Goal: Register for event/course

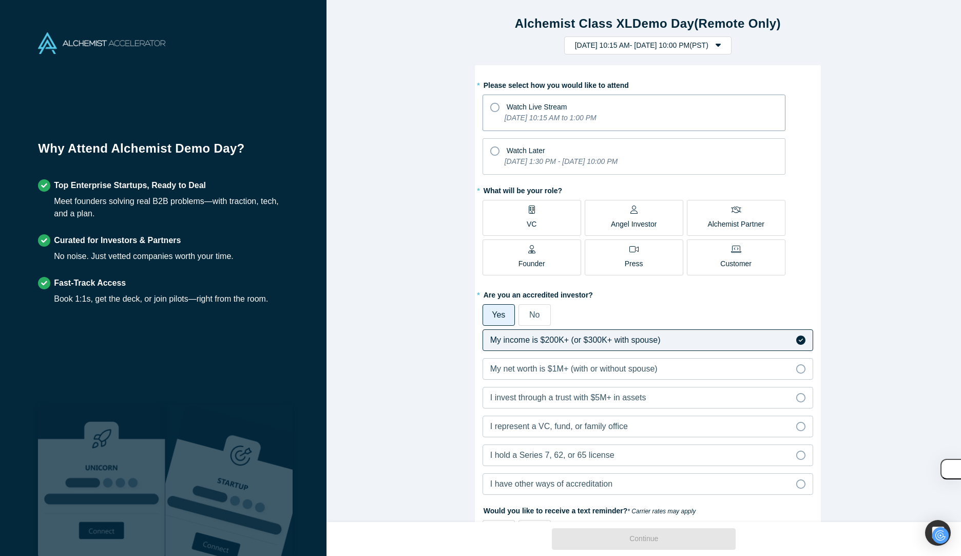
click at [496, 108] on div "Watch Live Stream" at bounding box center [634, 106] width 288 height 14
click at [0, 0] on input "Watch Live Stream [DATE] 10:15 AM to 1:00 PM" at bounding box center [0, 0] width 0 height 0
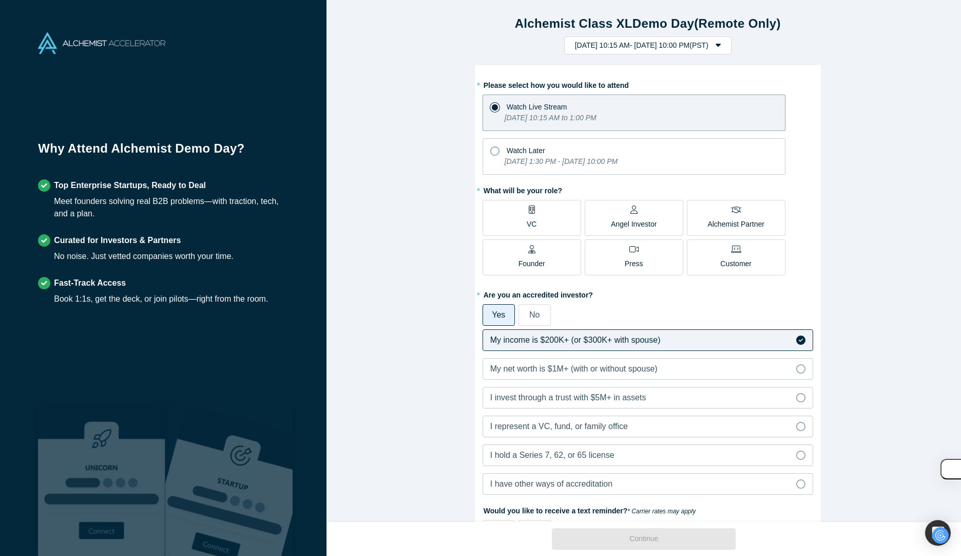
click at [551, 211] on label "VC" at bounding box center [532, 218] width 99 height 36
click at [0, 0] on input "VC" at bounding box center [0, 0] width 0 height 0
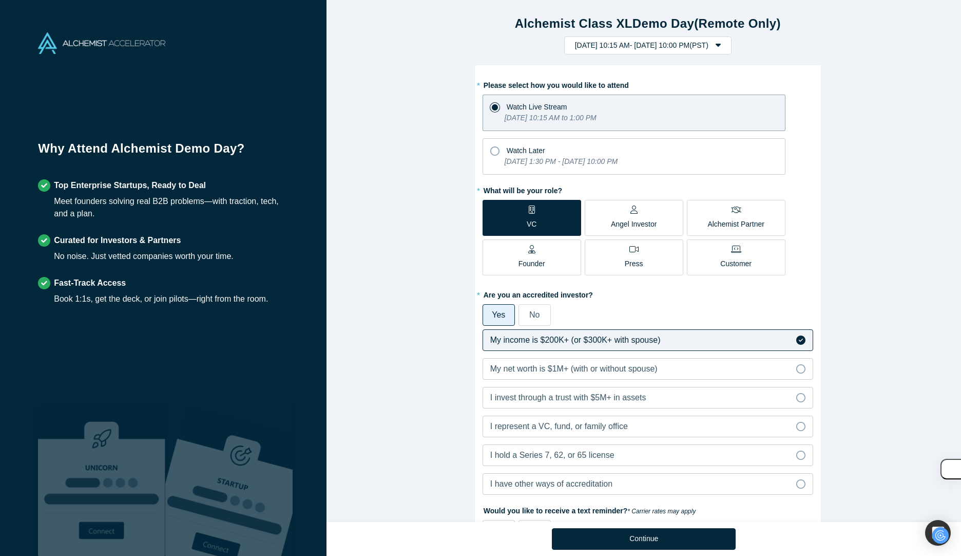
scroll to position [197, 0]
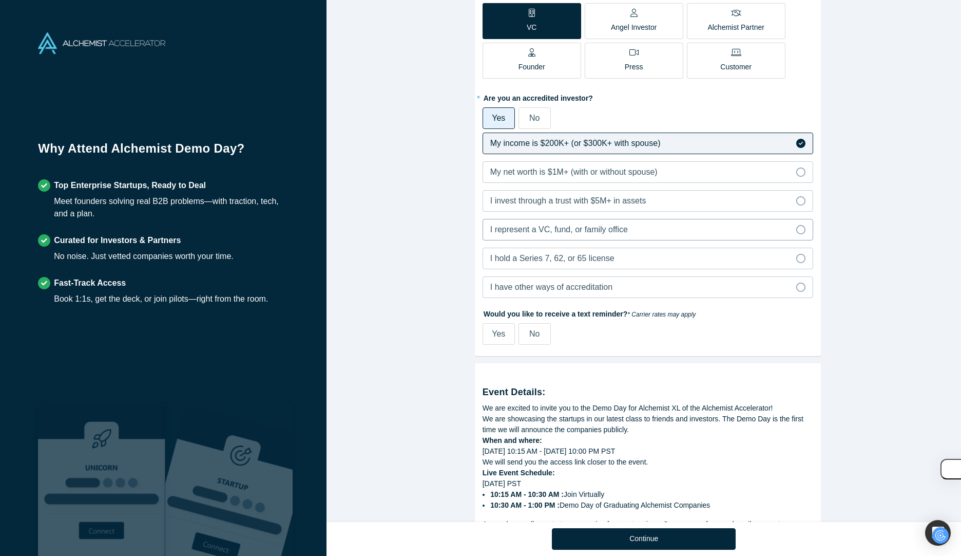
click at [581, 231] on span "I represent a VC, fund, or family office" at bounding box center [559, 229] width 138 height 9
click at [0, 0] on input "I represent a VC, fund, or family office" at bounding box center [0, 0] width 0 height 0
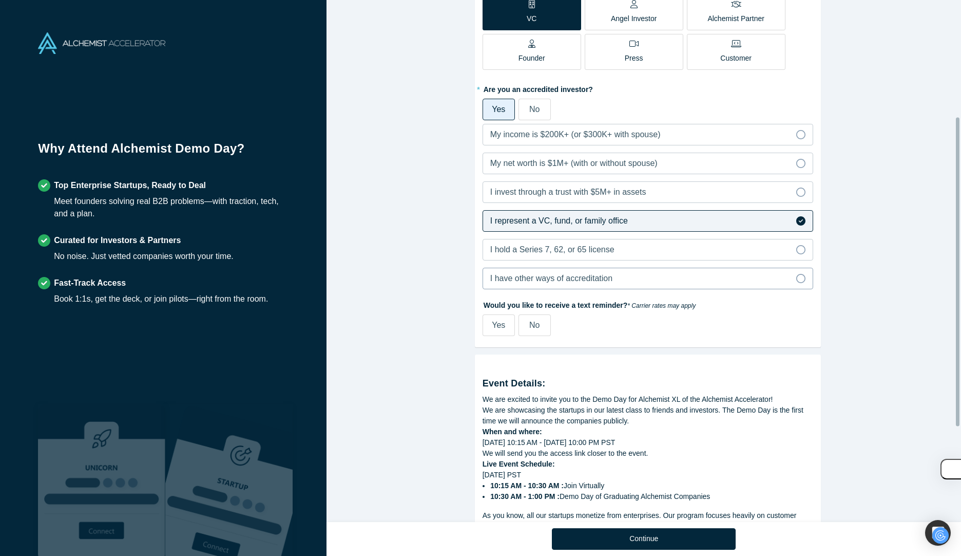
scroll to position [215, 0]
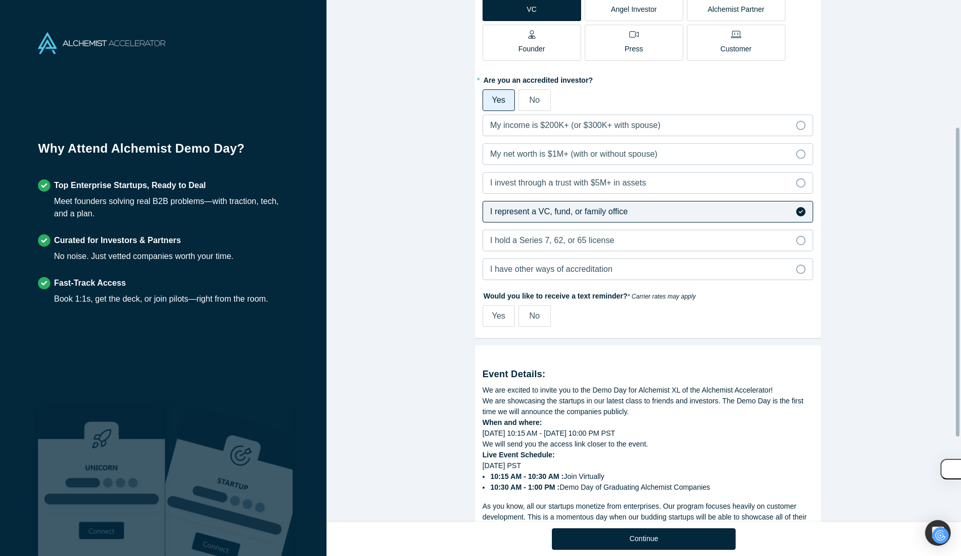
click at [532, 315] on span "No" at bounding box center [535, 315] width 10 height 9
click at [0, 0] on input "No" at bounding box center [0, 0] width 0 height 0
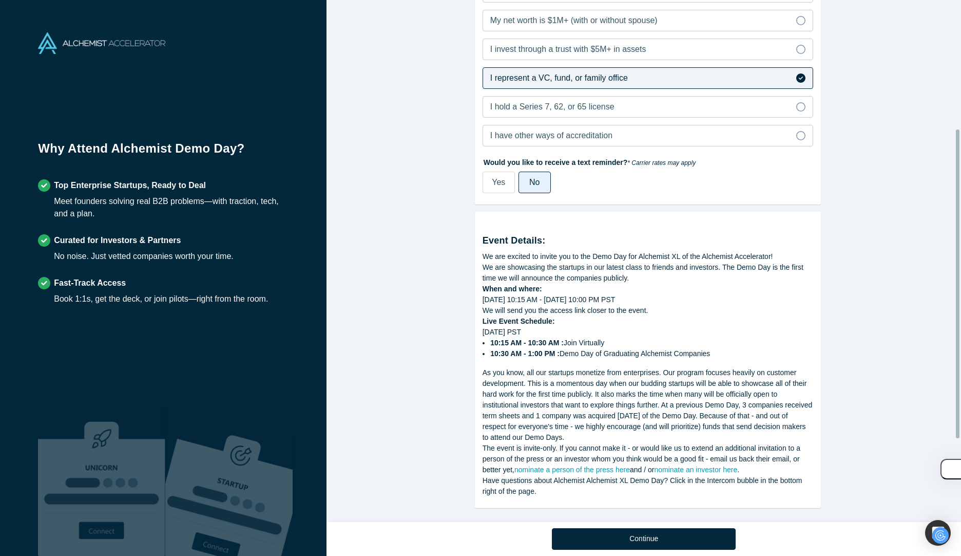
scroll to position [358, 0]
click at [652, 534] on button "Continue" at bounding box center [644, 539] width 184 height 22
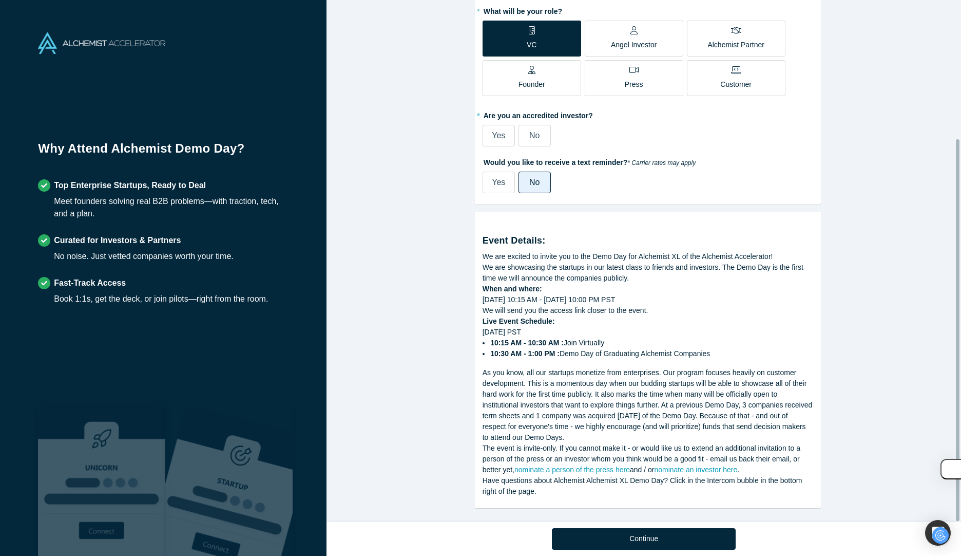
scroll to position [189, 0]
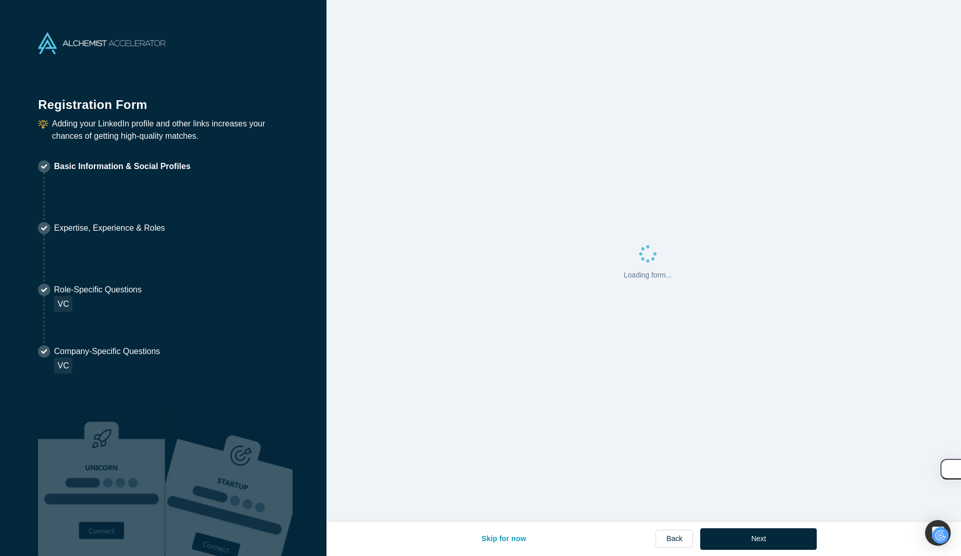
select select "US"
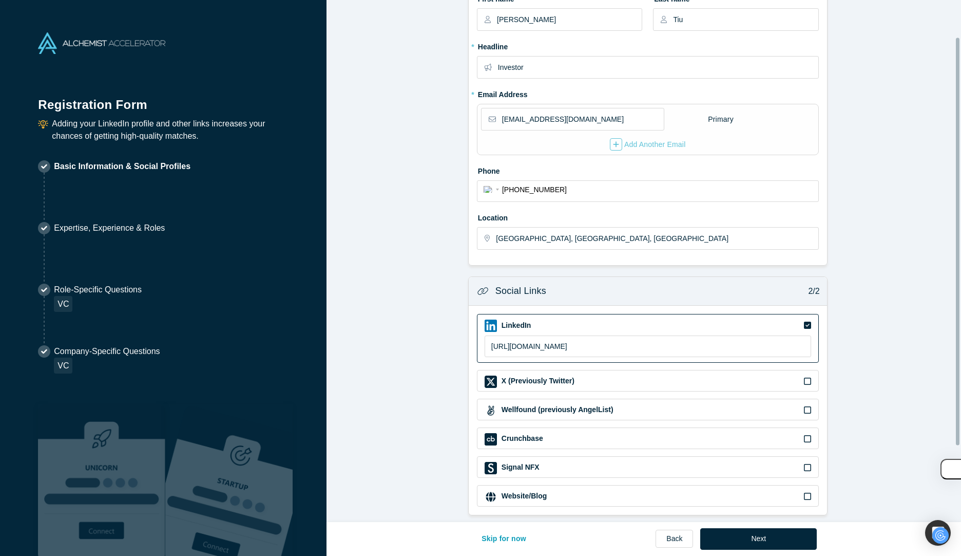
scroll to position [145, 0]
click at [763, 535] on button "Next" at bounding box center [759, 539] width 117 height 22
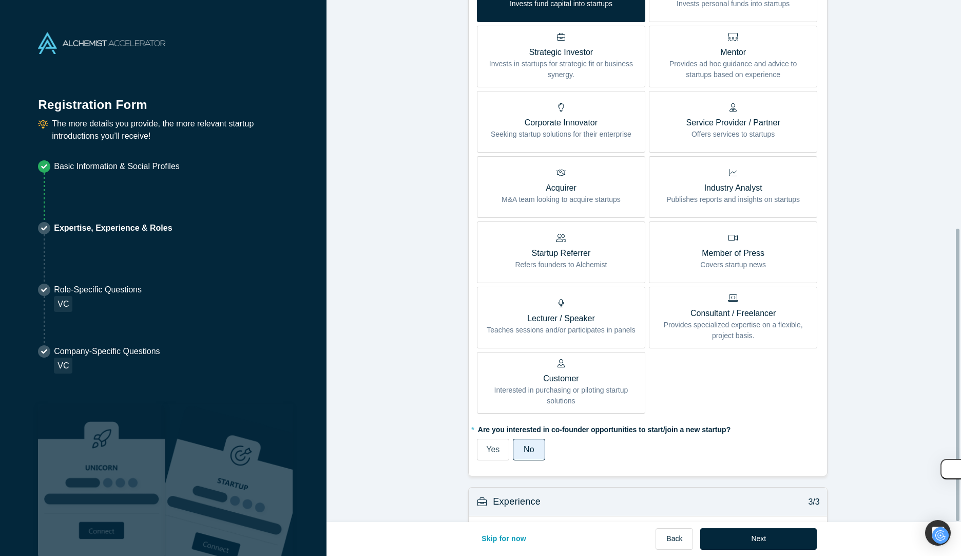
scroll to position [407, 0]
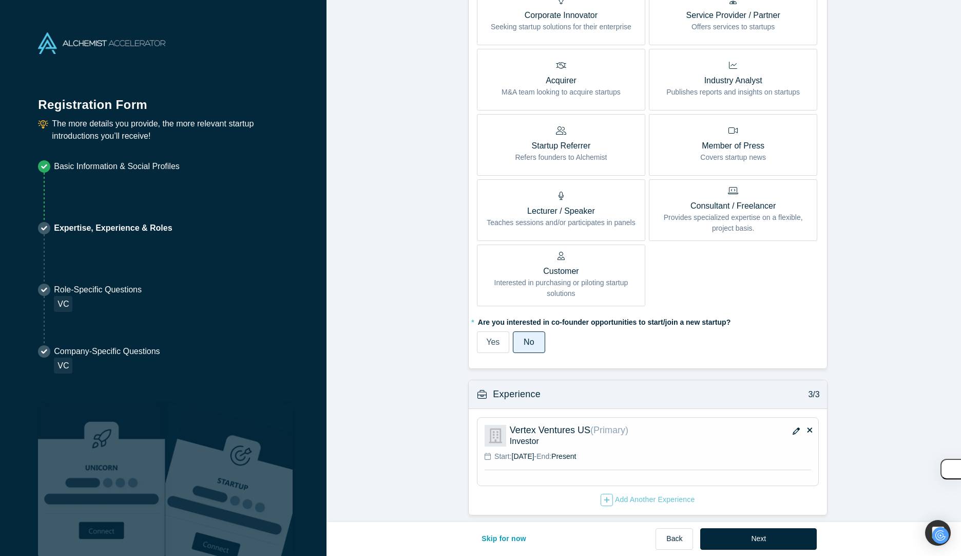
drag, startPoint x: 762, startPoint y: 537, endPoint x: 808, endPoint y: 538, distance: 46.2
click at [763, 537] on button "Next" at bounding box center [759, 539] width 117 height 22
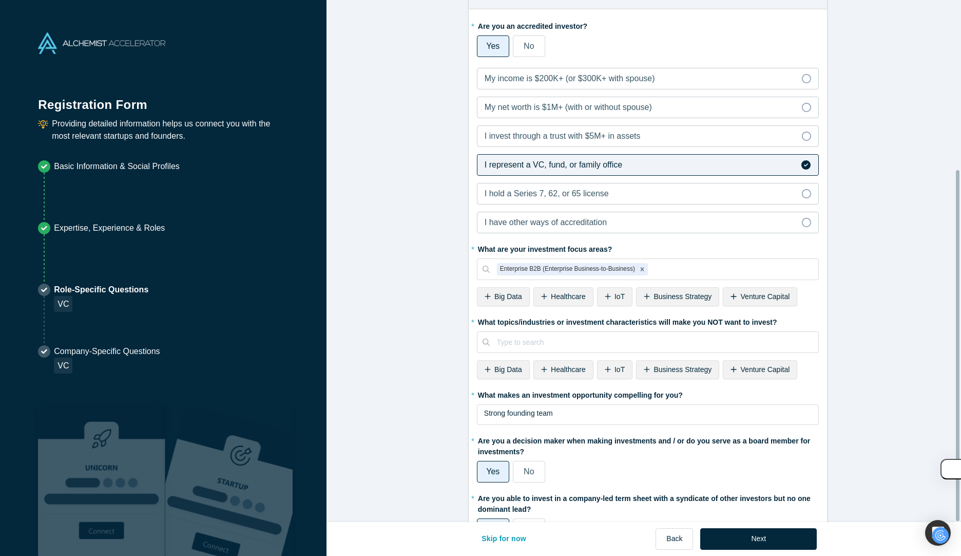
scroll to position [252, 0]
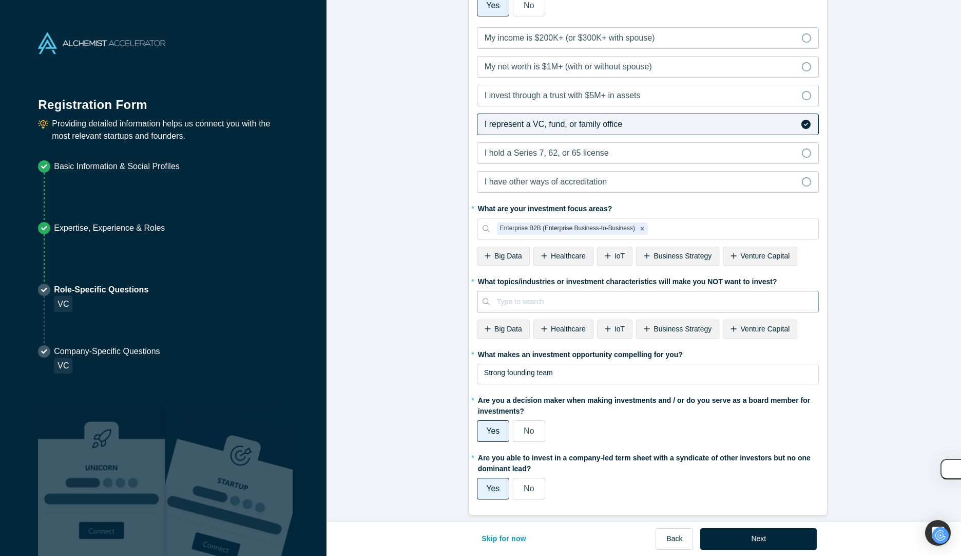
click at [568, 297] on div at bounding box center [654, 301] width 314 height 13
type input "Consumer"
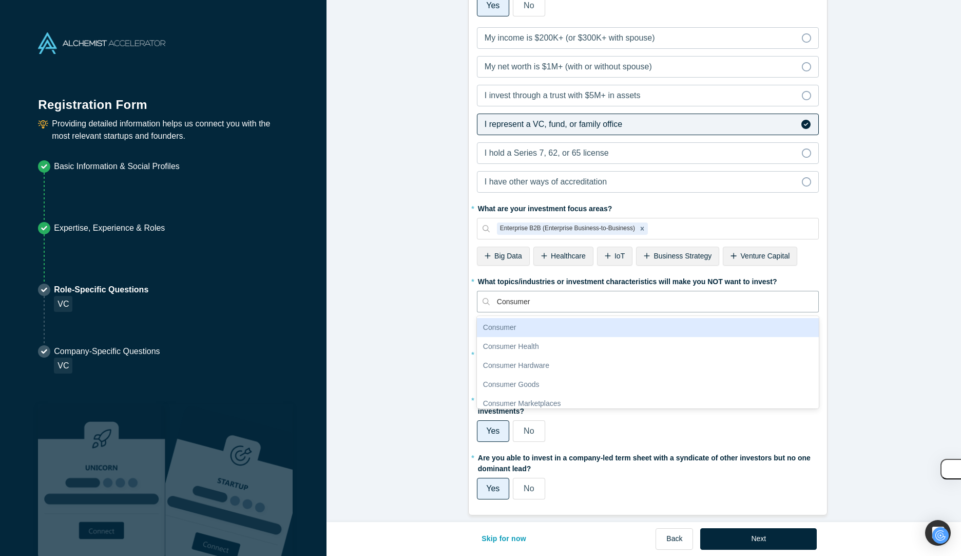
click at [558, 318] on div "Consumer" at bounding box center [648, 327] width 342 height 19
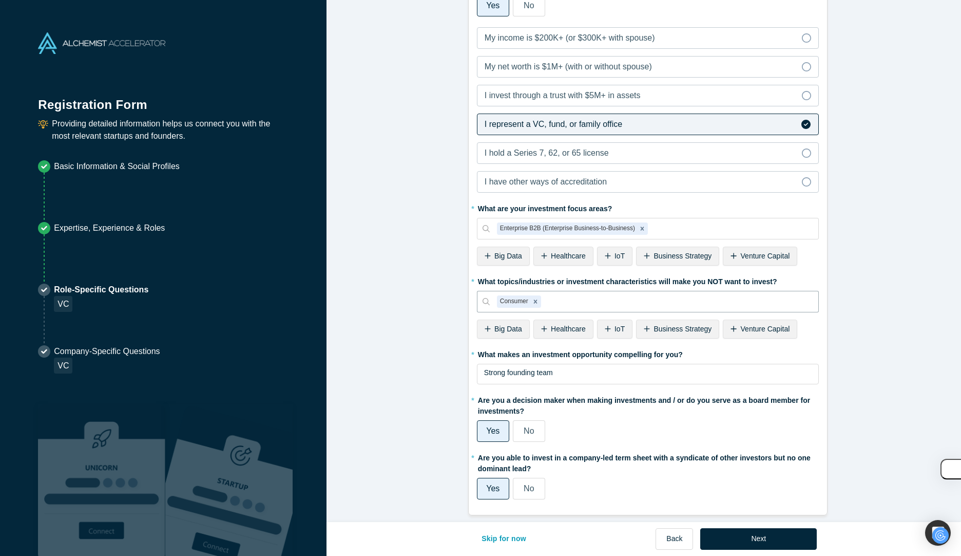
drag, startPoint x: 869, startPoint y: 371, endPoint x: 869, endPoint y: 392, distance: 20.5
click at [869, 372] on form "Alchemist Portfolio (VC) 1/2 Company Type to search To pick up a draggable item…" at bounding box center [648, 140] width 643 height 749
click at [791, 530] on button "Next" at bounding box center [759, 539] width 117 height 22
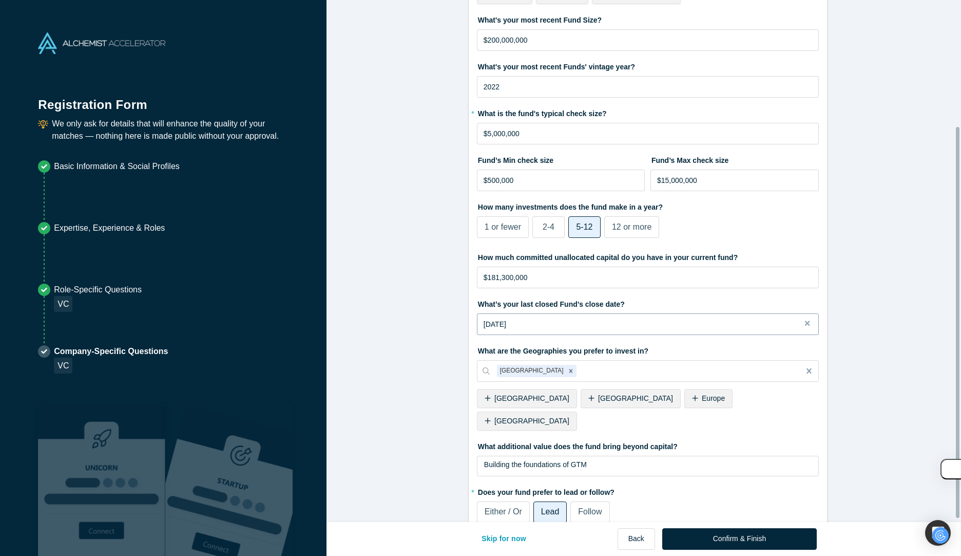
scroll to position [159, 0]
drag, startPoint x: 534, startPoint y: 278, endPoint x: 417, endPoint y: 286, distance: 117.4
click at [417, 286] on form "VC 1/1 What type of fund is Vertex Ventures US? Primary Experience Institutiona…" at bounding box center [648, 198] width 643 height 692
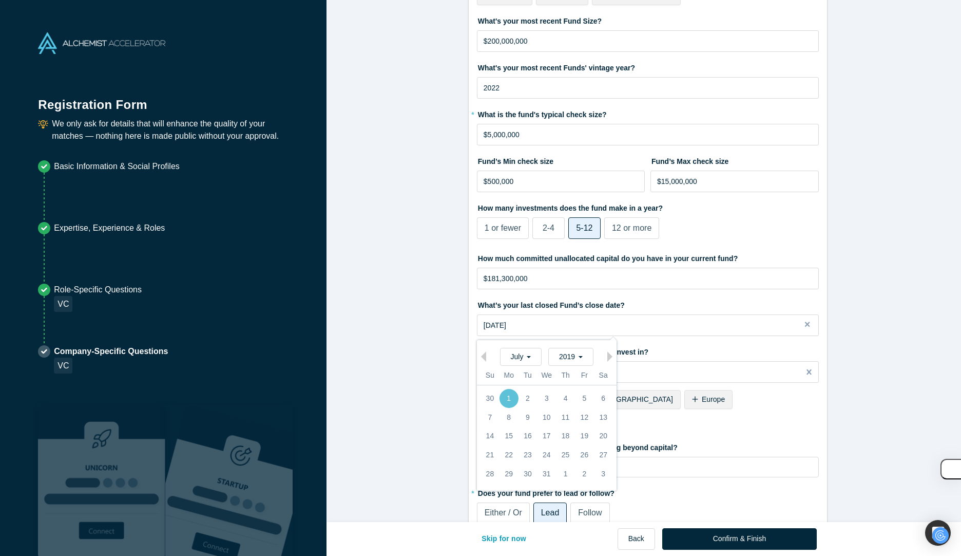
click at [433, 281] on form "VC 1/1 What type of fund is Vertex Ventures US? Primary Experience Institutiona…" at bounding box center [648, 198] width 643 height 692
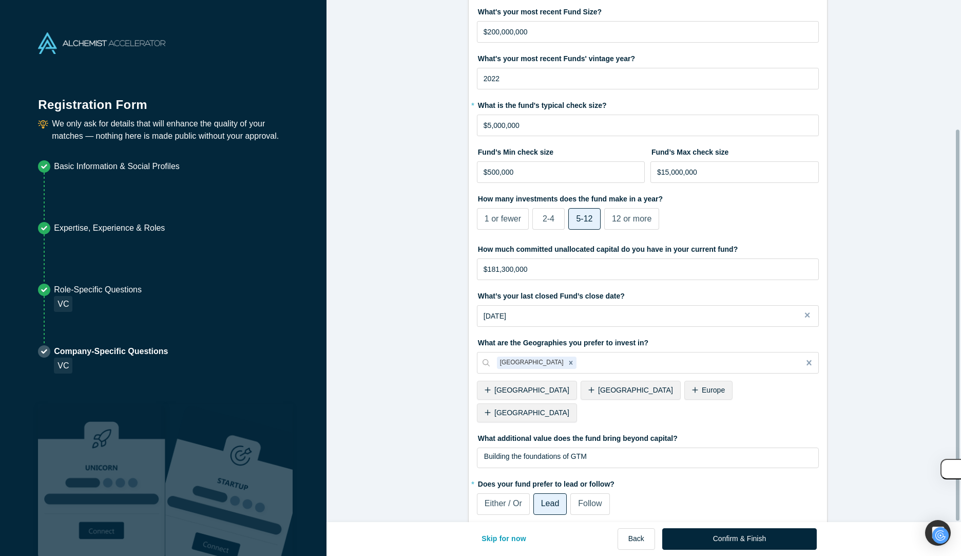
scroll to position [173, 0]
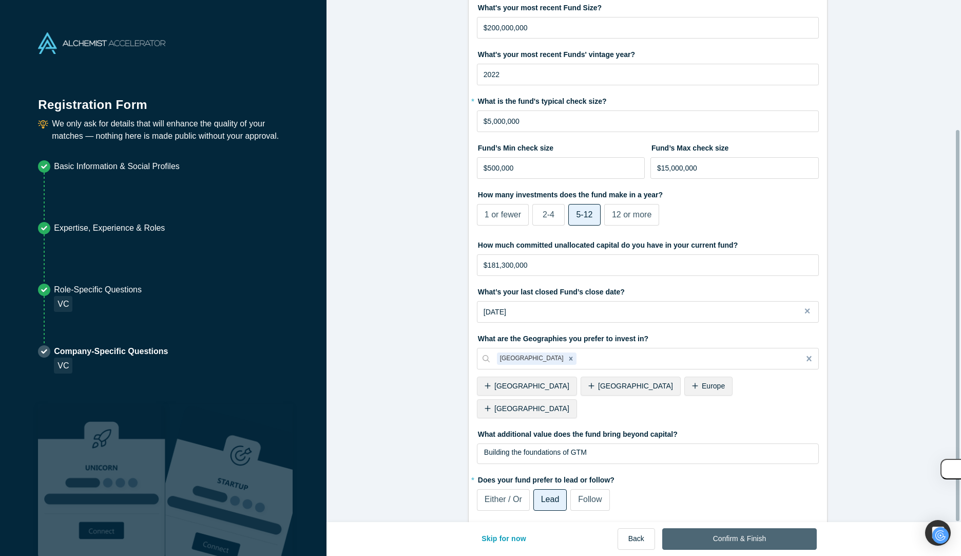
click at [776, 539] on button "Confirm & Finish" at bounding box center [740, 539] width 155 height 22
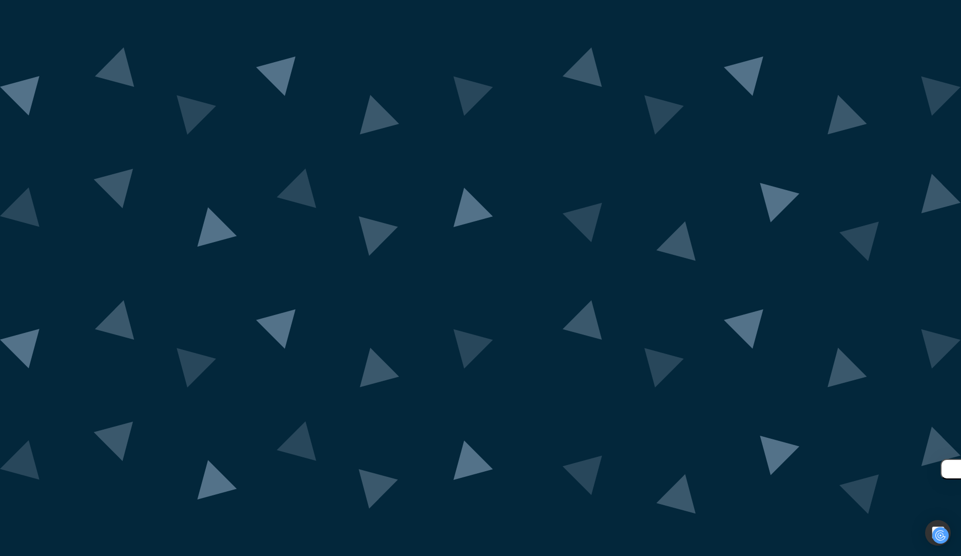
click at [961, 463] on div "Congratulations! Thank you for registering for the Alchemist Accelerator Demo D…" at bounding box center [975, 317] width 29 height 419
click at [961, 451] on div "Congratulations! Thank you for registering for the Alchemist Accelerator Demo D…" at bounding box center [975, 317] width 29 height 419
click at [961, 434] on div "Congratulations! Thank you for registering for the Alchemist Accelerator Demo D…" at bounding box center [975, 317] width 29 height 419
